Goal: Book appointment/travel/reservation

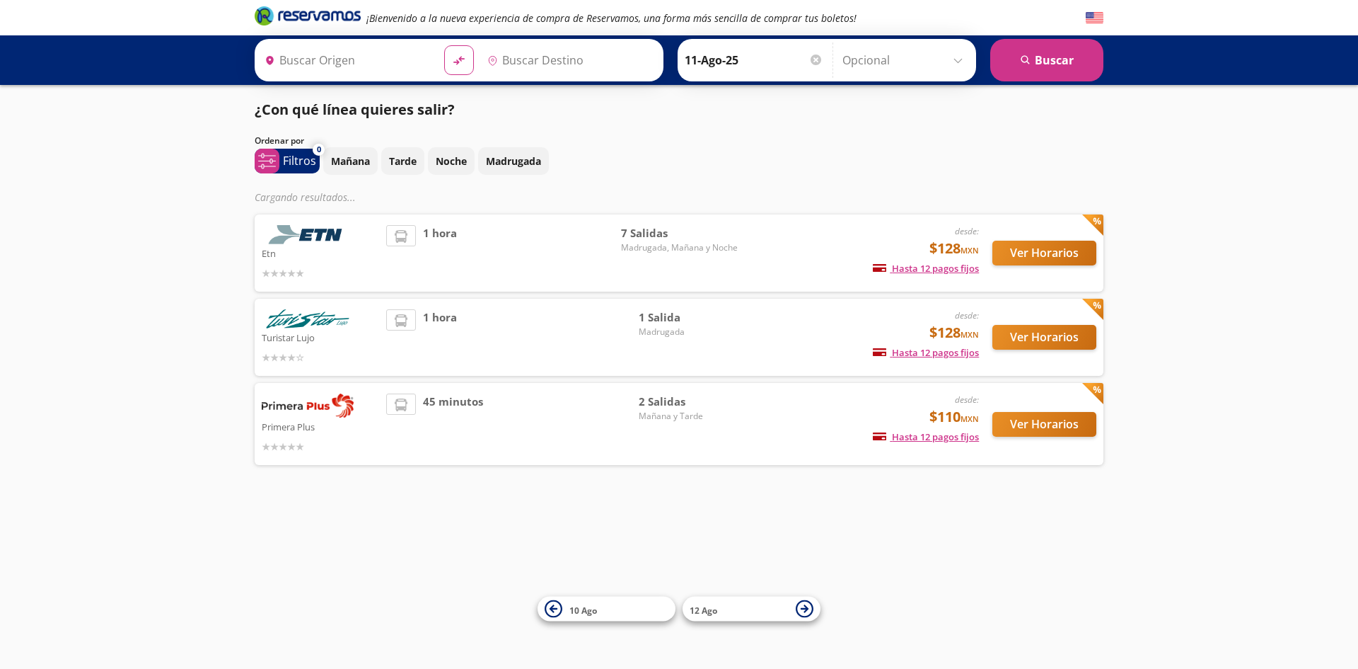
type input "[GEOGRAPHIC_DATA][PERSON_NAME], [GEOGRAPHIC_DATA]"
type input "Santiago de Querétaro, [GEOGRAPHIC_DATA]"
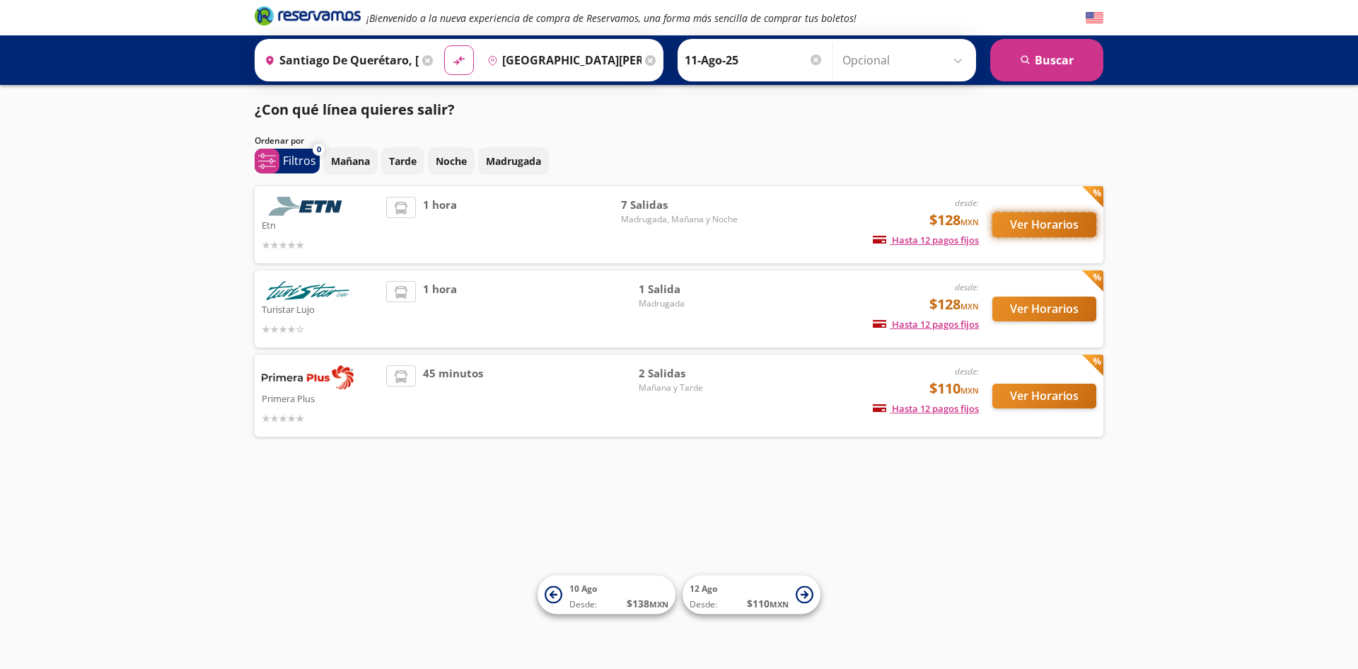
click at [1017, 236] on button "Ver Horarios" at bounding box center [1045, 224] width 104 height 25
click at [1018, 313] on button "Ver Horarios" at bounding box center [1045, 308] width 104 height 25
click at [1039, 399] on button "Ver Horarios" at bounding box center [1045, 395] width 104 height 25
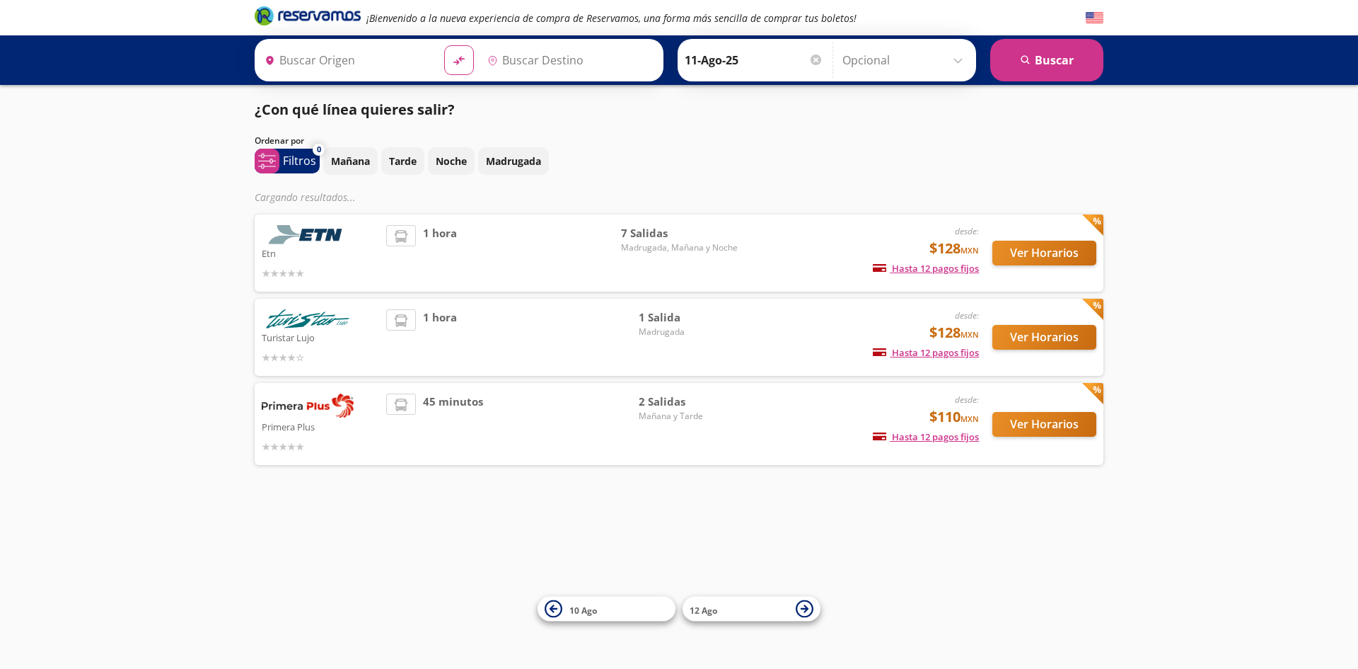
type input "Santiago de Querétaro, [GEOGRAPHIC_DATA]"
type input "[GEOGRAPHIC_DATA][PERSON_NAME], [GEOGRAPHIC_DATA]"
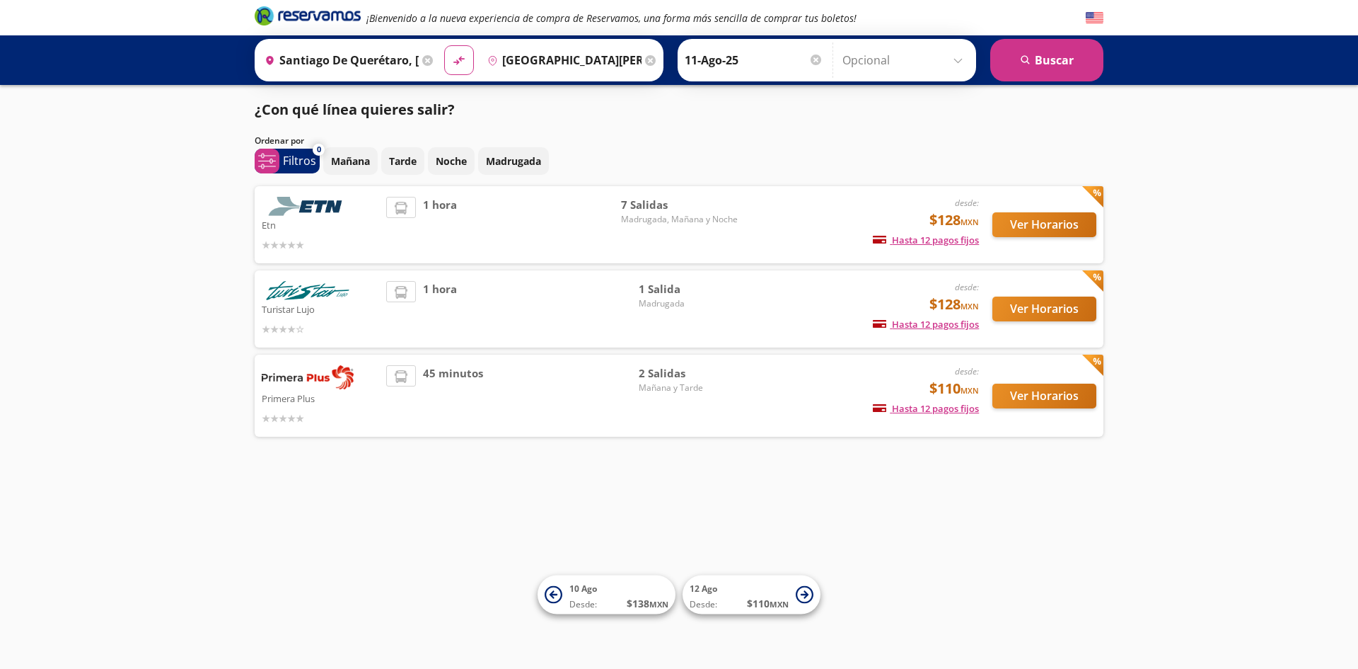
click at [990, 560] on div "¡Bienvenido a la nueva experiencia de compra de Reservamos, una forma más senci…" at bounding box center [679, 334] width 1358 height 669
click at [1014, 228] on button "Ver Horarios" at bounding box center [1045, 224] width 104 height 25
